Goal: Transaction & Acquisition: Book appointment/travel/reservation

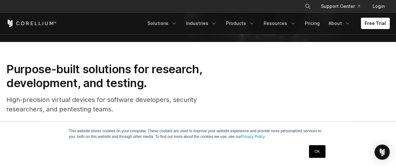
scroll to position [434, 0]
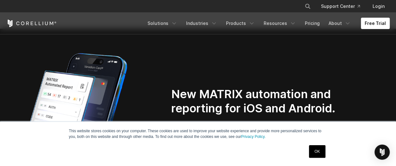
click at [314, 148] on link "OK" at bounding box center [317, 152] width 16 height 13
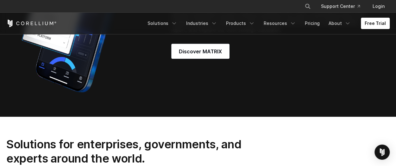
scroll to position [0, 0]
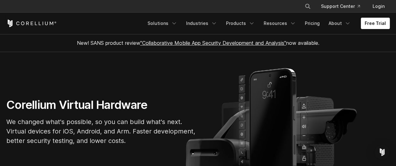
click at [374, 26] on link "Free Trial" at bounding box center [375, 23] width 29 height 11
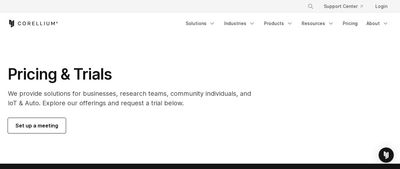
click at [45, 126] on span "Set up a meeting" at bounding box center [37, 125] width 43 height 8
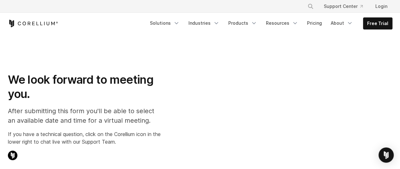
select select "**"
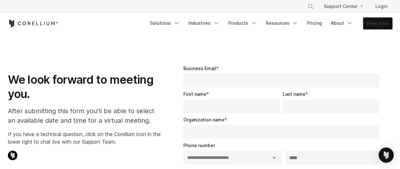
click at [380, 22] on link "Free Trial" at bounding box center [377, 23] width 29 height 11
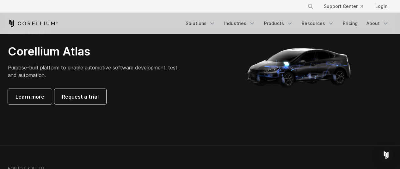
scroll to position [631, 0]
